Goal: Task Accomplishment & Management: Complete application form

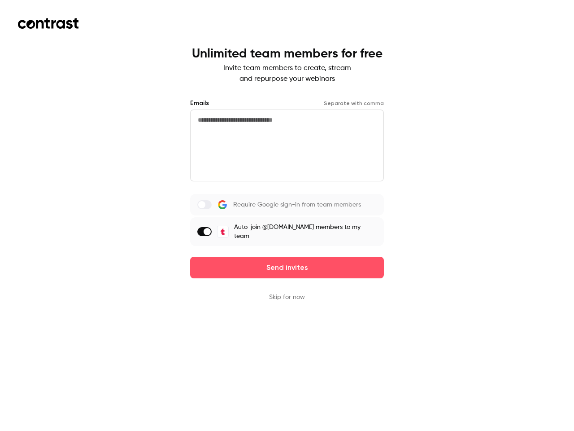
click at [287, 215] on div "Require Google sign-in from team members Auto-join @[DOMAIN_NAME] members to my…" at bounding box center [287, 220] width 194 height 52
click at [287, 261] on button "Send invites" at bounding box center [287, 268] width 194 height 22
